Goal: Task Accomplishment & Management: Manage account settings

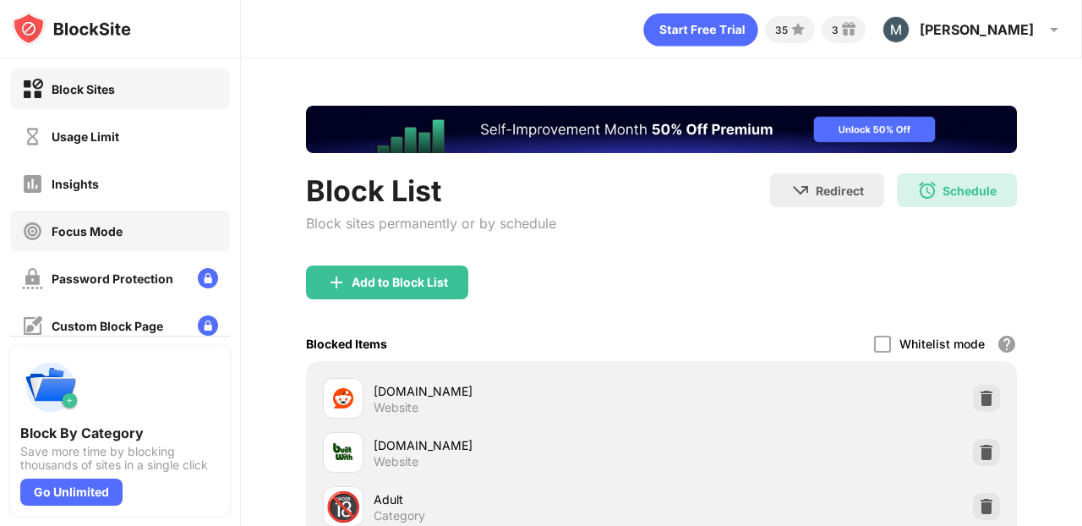
scroll to position [109, 0]
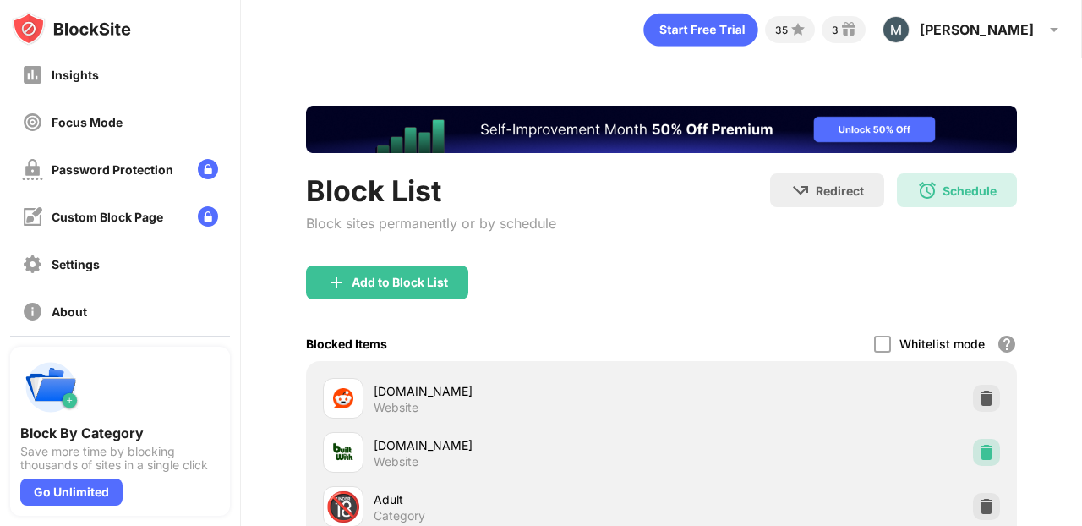
click at [989, 452] on img at bounding box center [986, 452] width 17 height 17
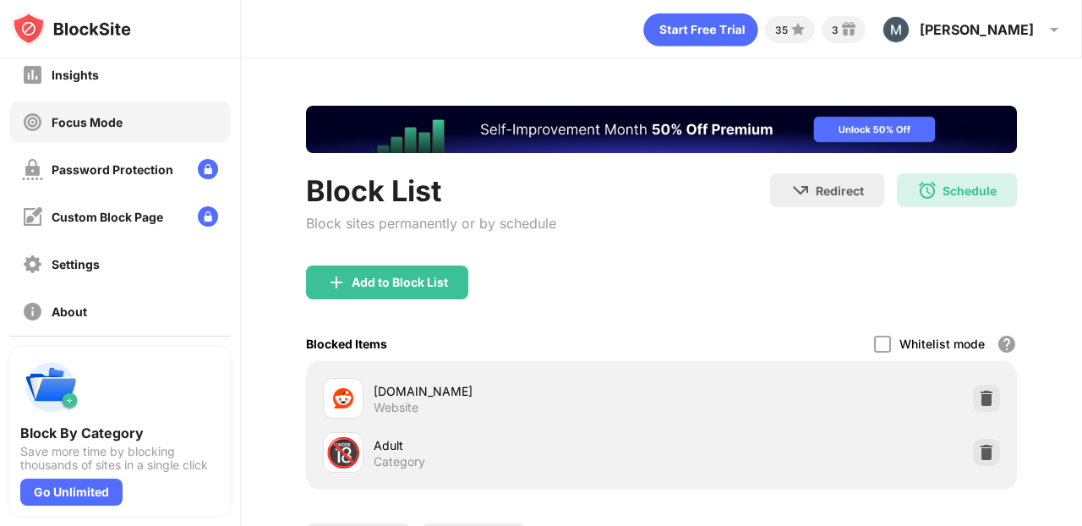
scroll to position [217, 0]
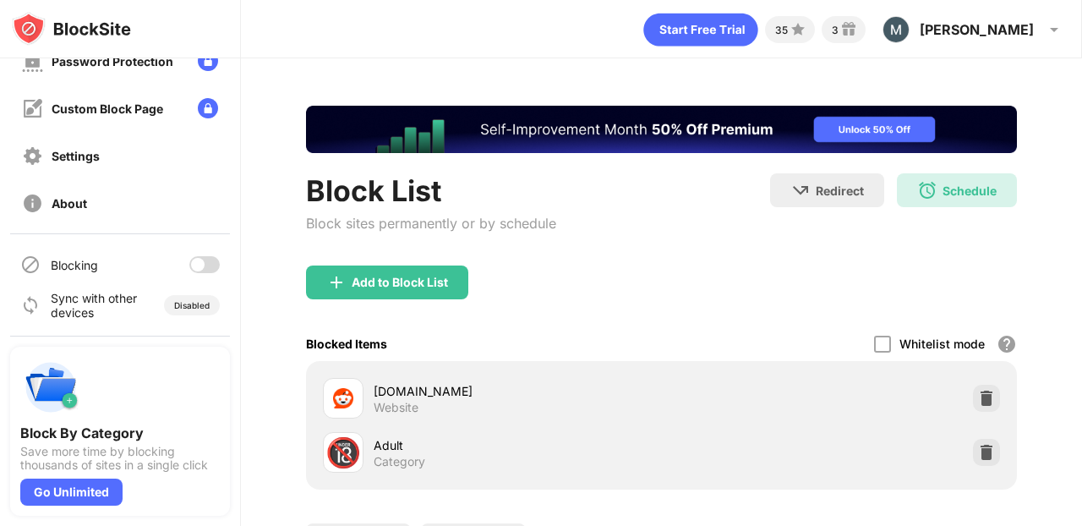
click at [205, 267] on div at bounding box center [204, 264] width 30 height 17
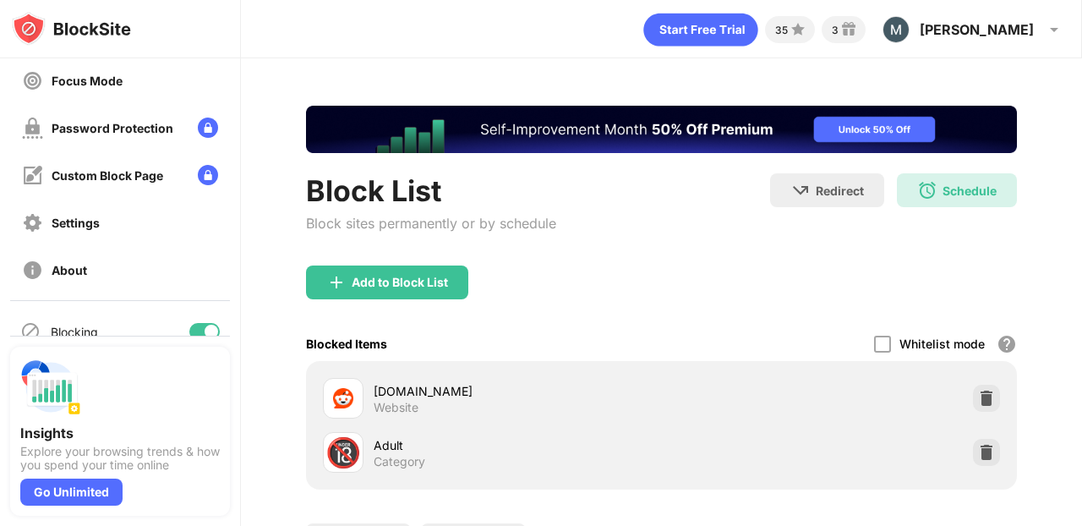
scroll to position [178, 0]
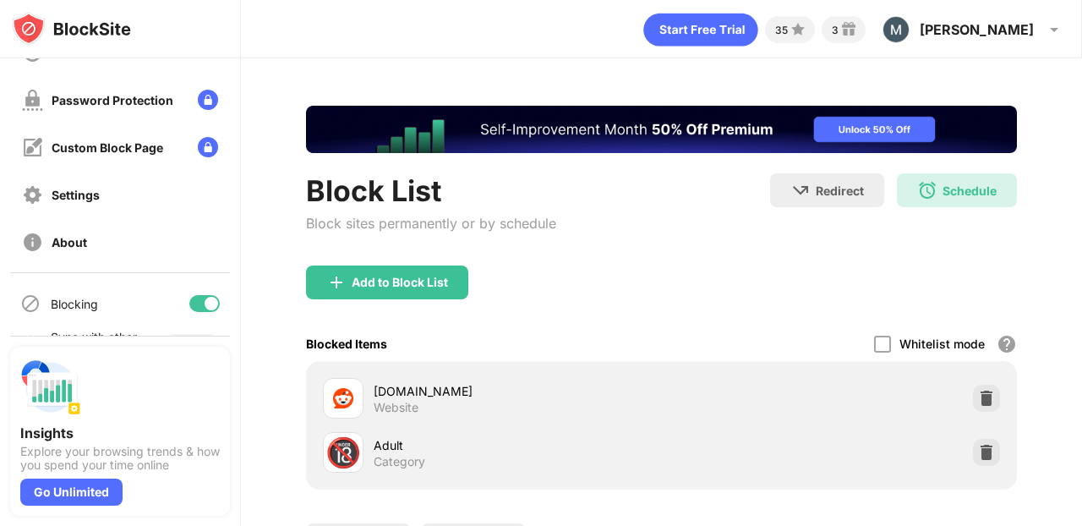
click at [209, 300] on div at bounding box center [212, 304] width 14 height 14
